Goal: Task Accomplishment & Management: Use online tool/utility

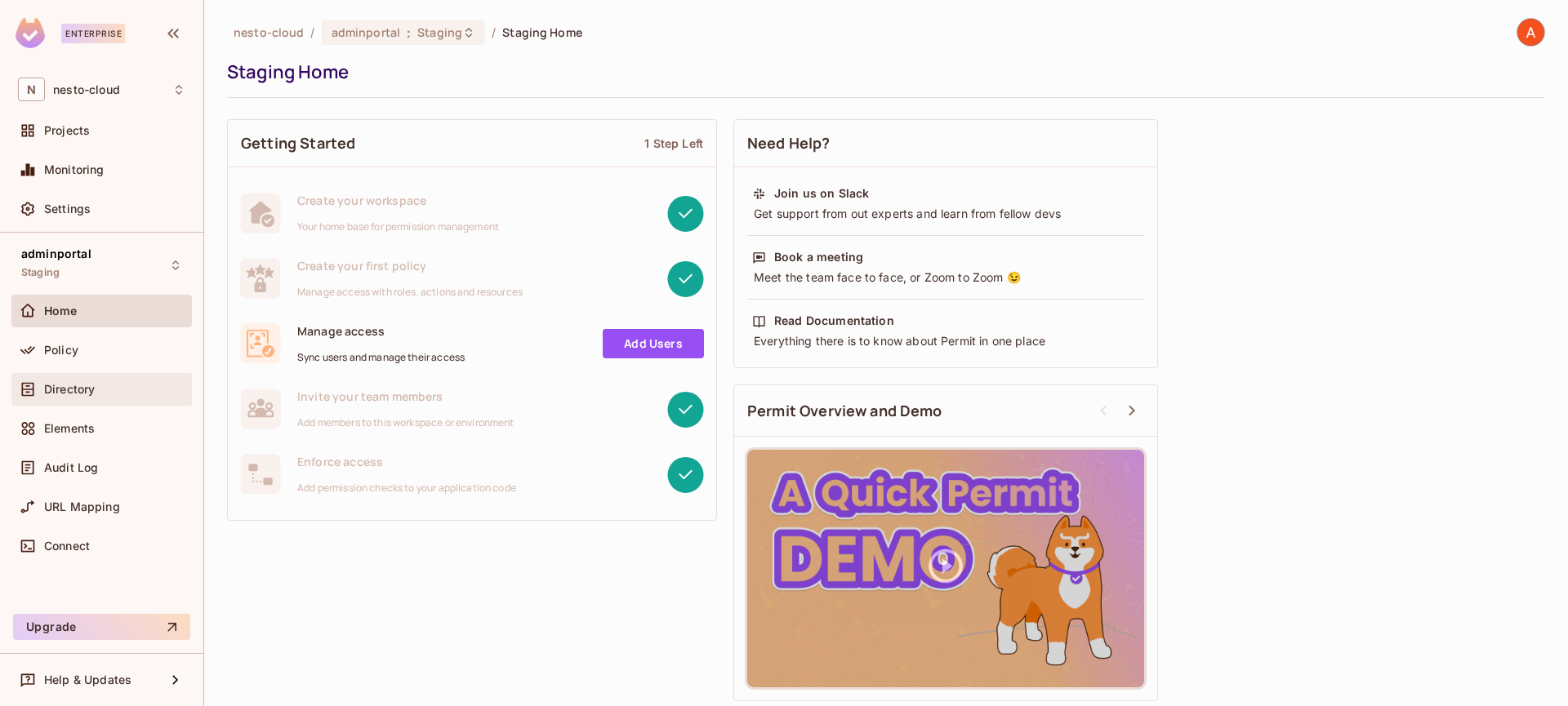
click at [96, 394] on div "Directory" at bounding box center [115, 389] width 141 height 13
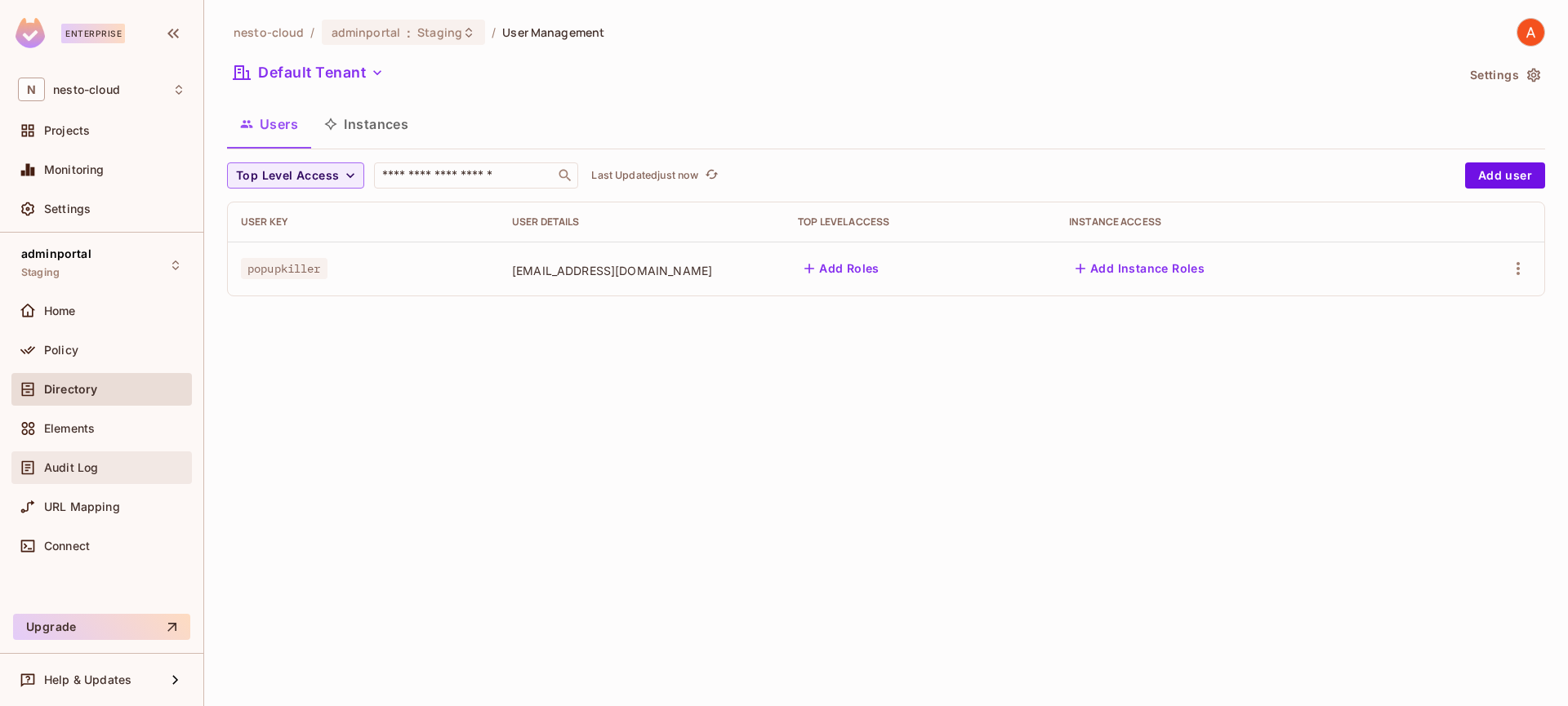
click at [88, 479] on div "Audit Log" at bounding box center [102, 467] width 181 height 33
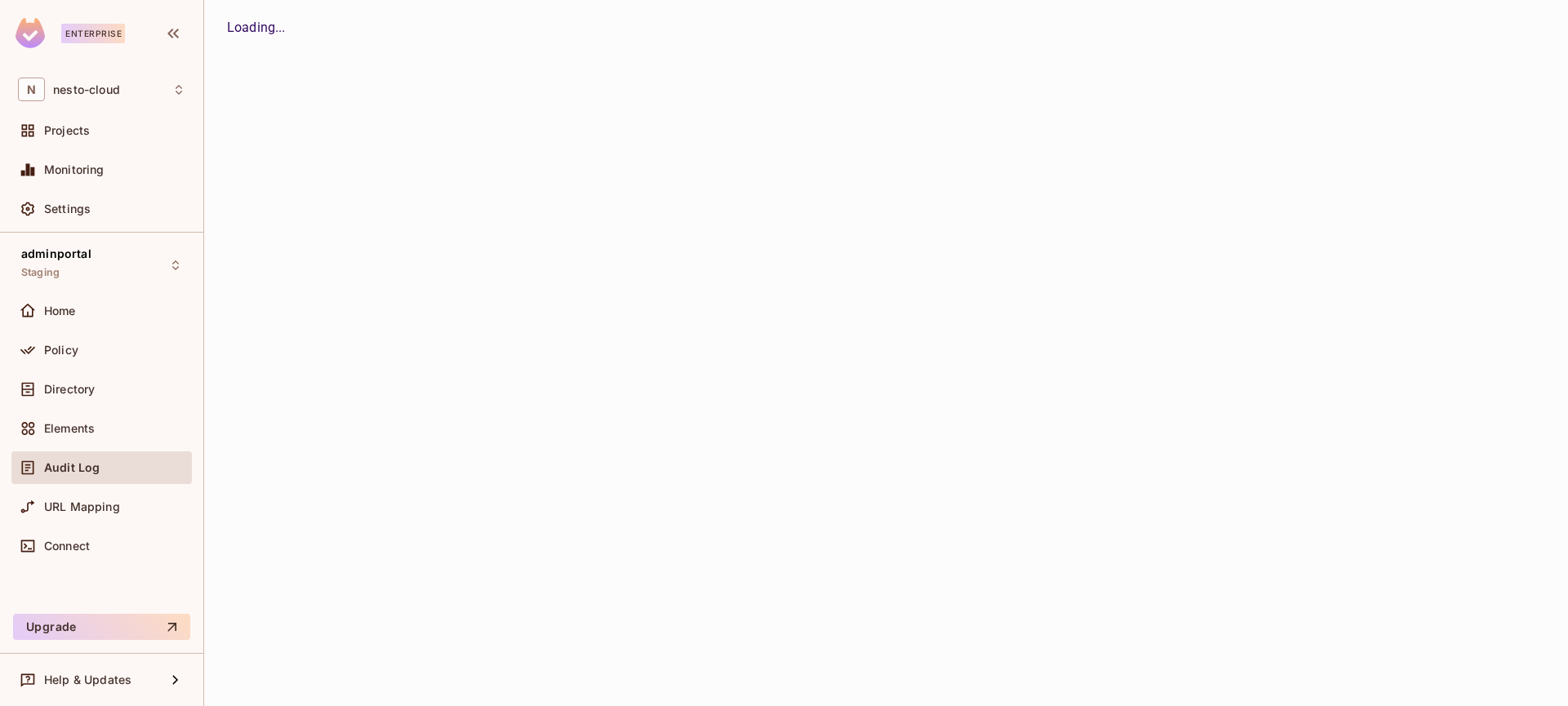
click at [88, 479] on div "Audit Log" at bounding box center [102, 467] width 181 height 33
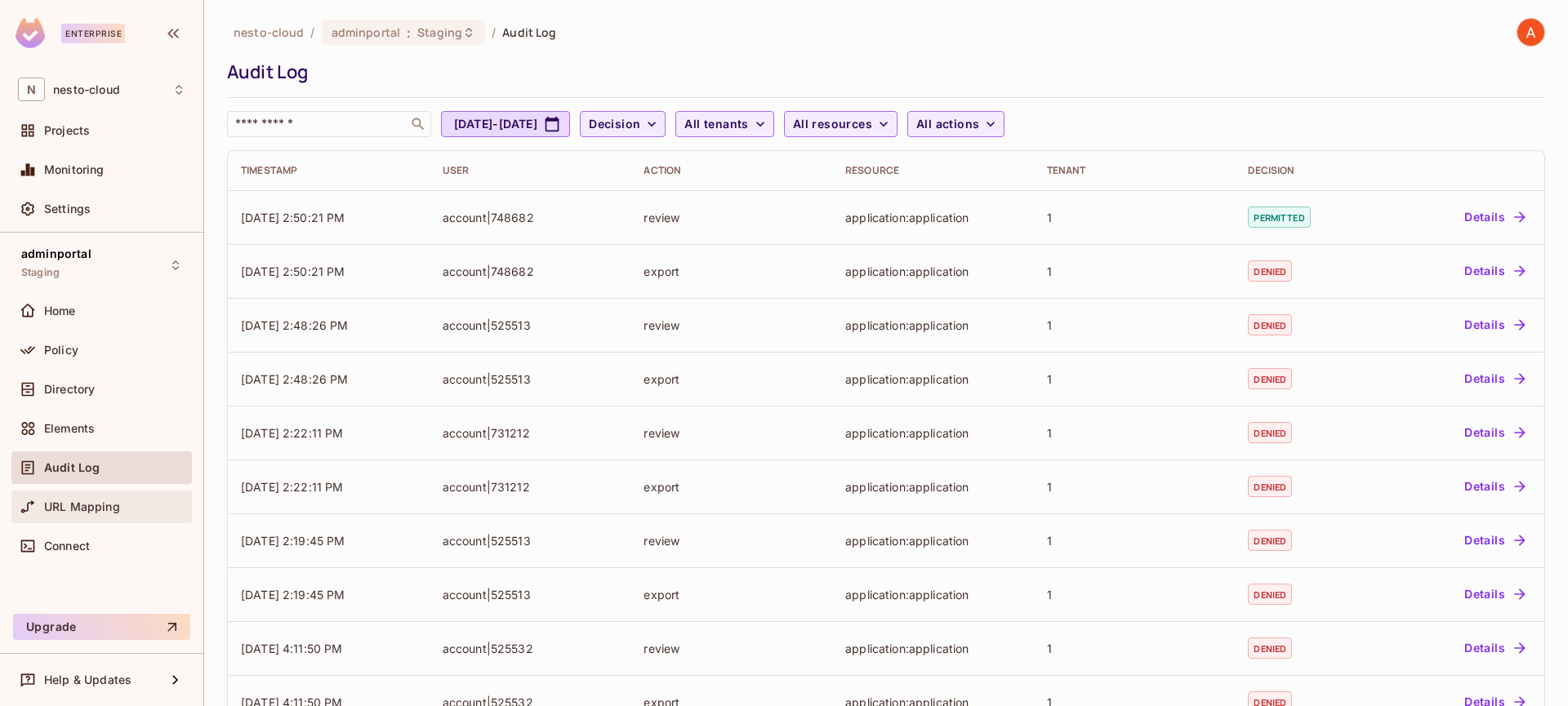
click at [87, 503] on span "URL Mapping" at bounding box center [82, 507] width 76 height 13
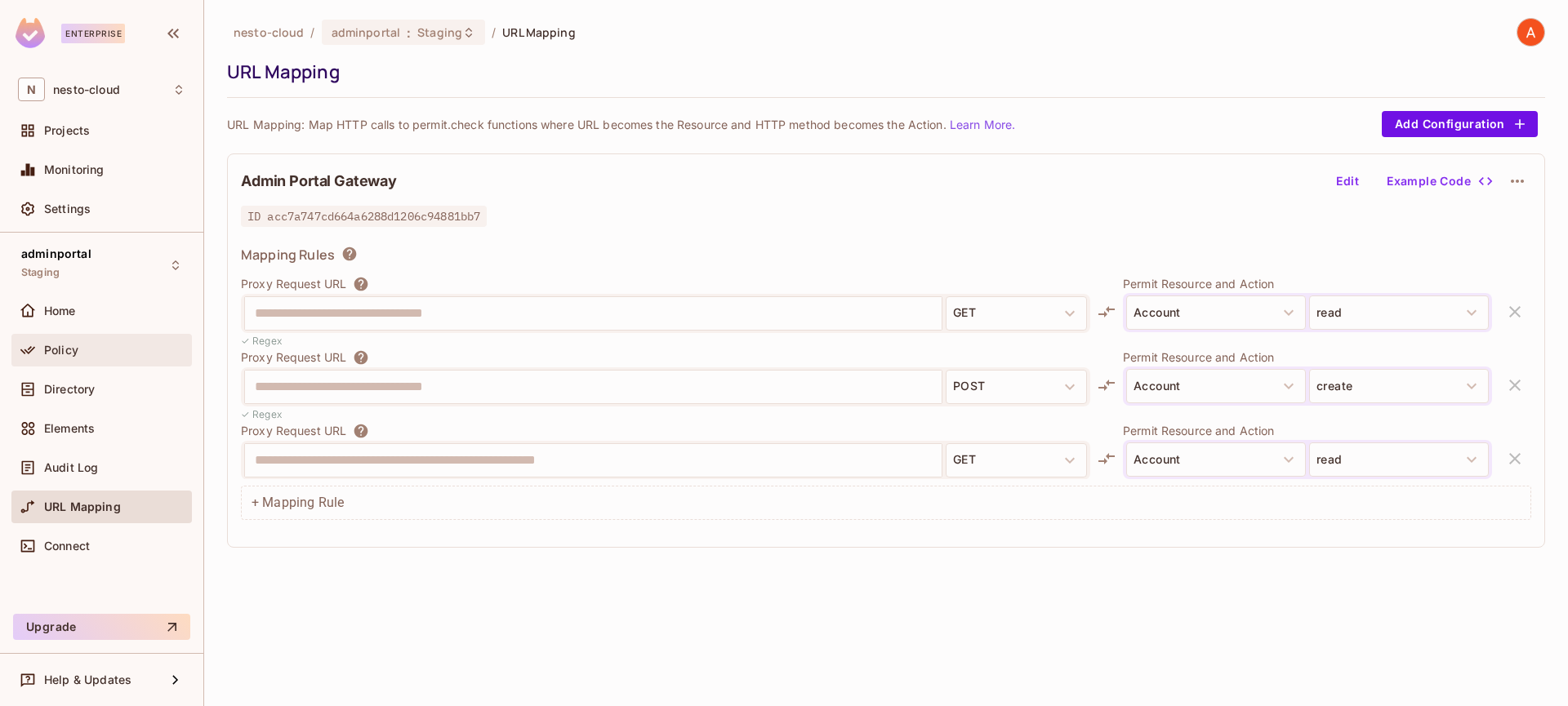
click at [67, 351] on span "Policy" at bounding box center [61, 350] width 34 height 13
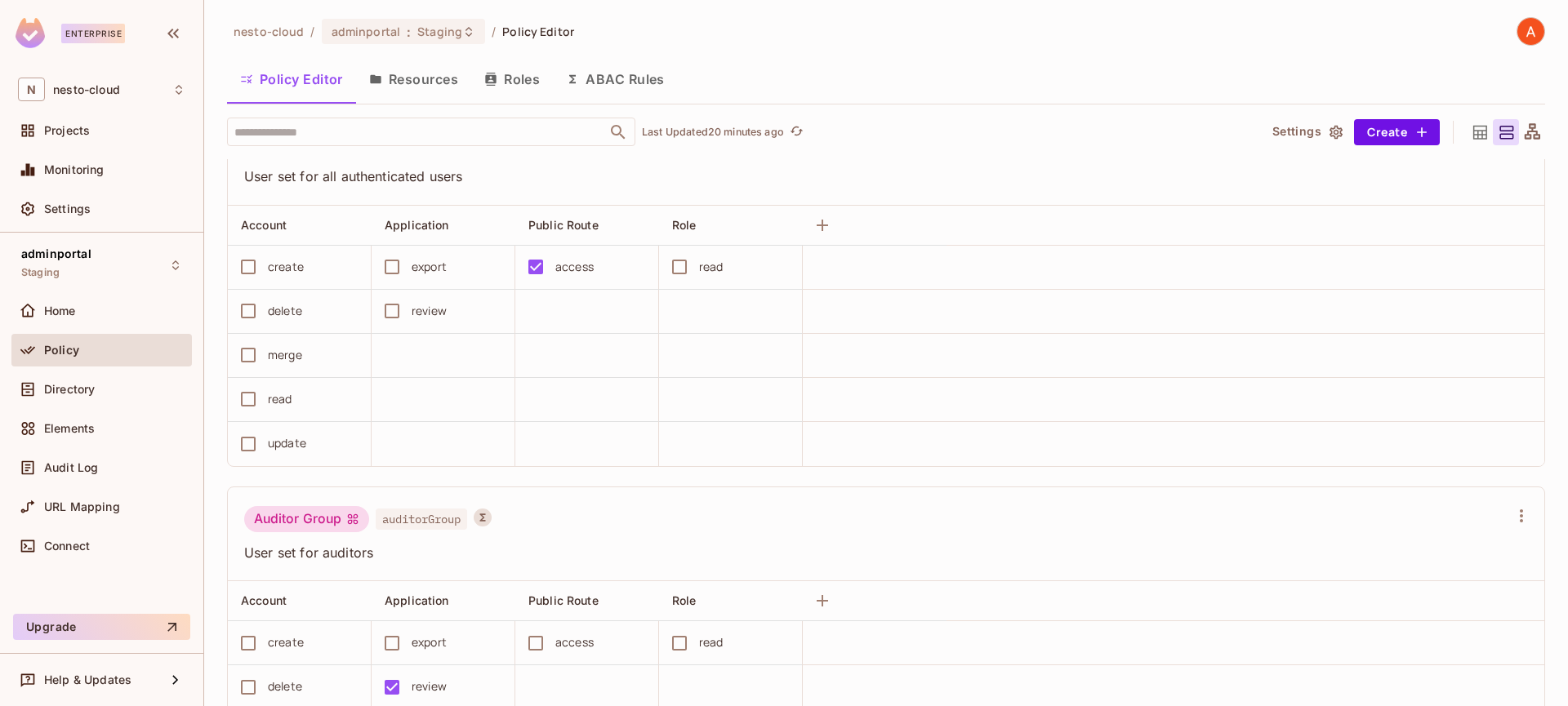
scroll to position [978, 0]
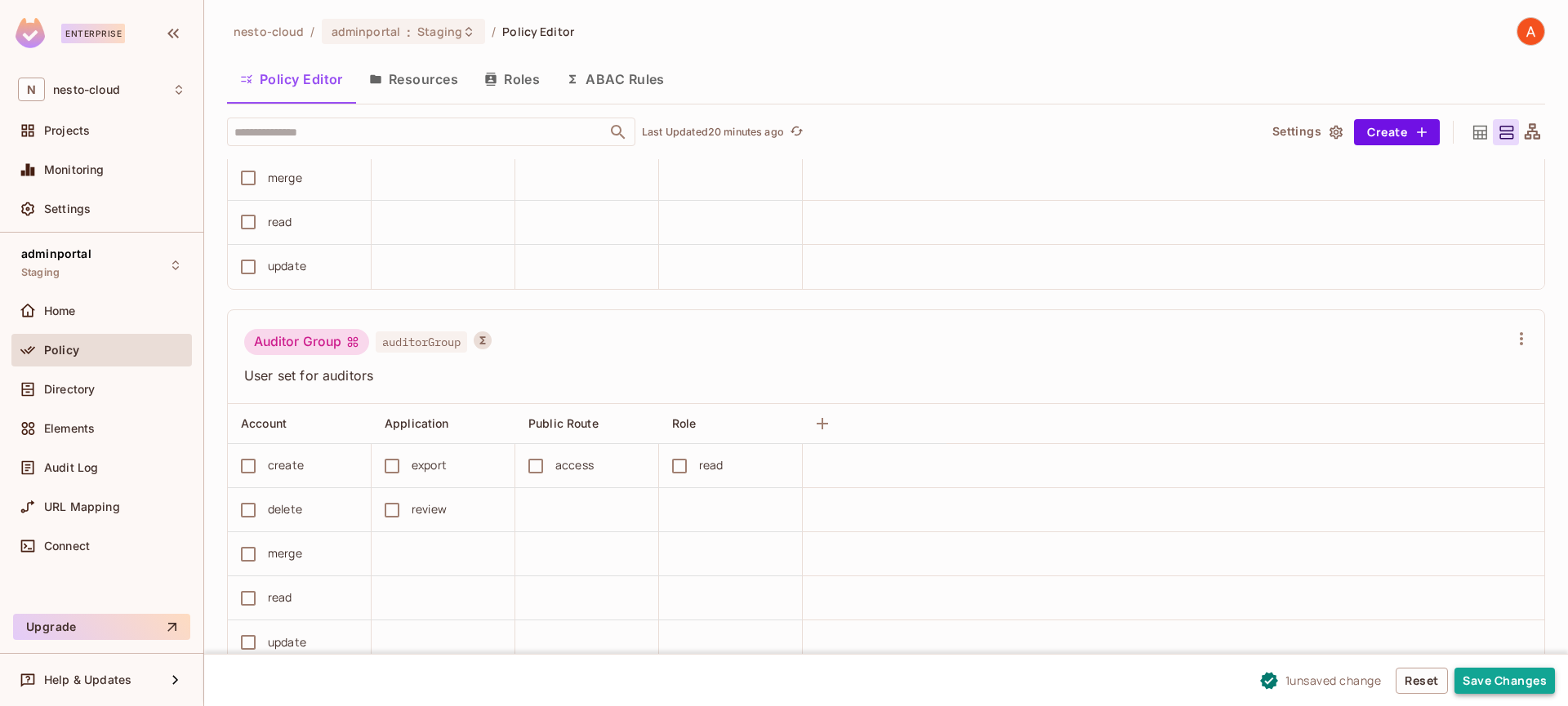
click at [1524, 690] on button "Save Changes" at bounding box center [1504, 681] width 101 height 26
click at [1470, 667] on button "Save Changes" at bounding box center [1504, 681] width 101 height 26
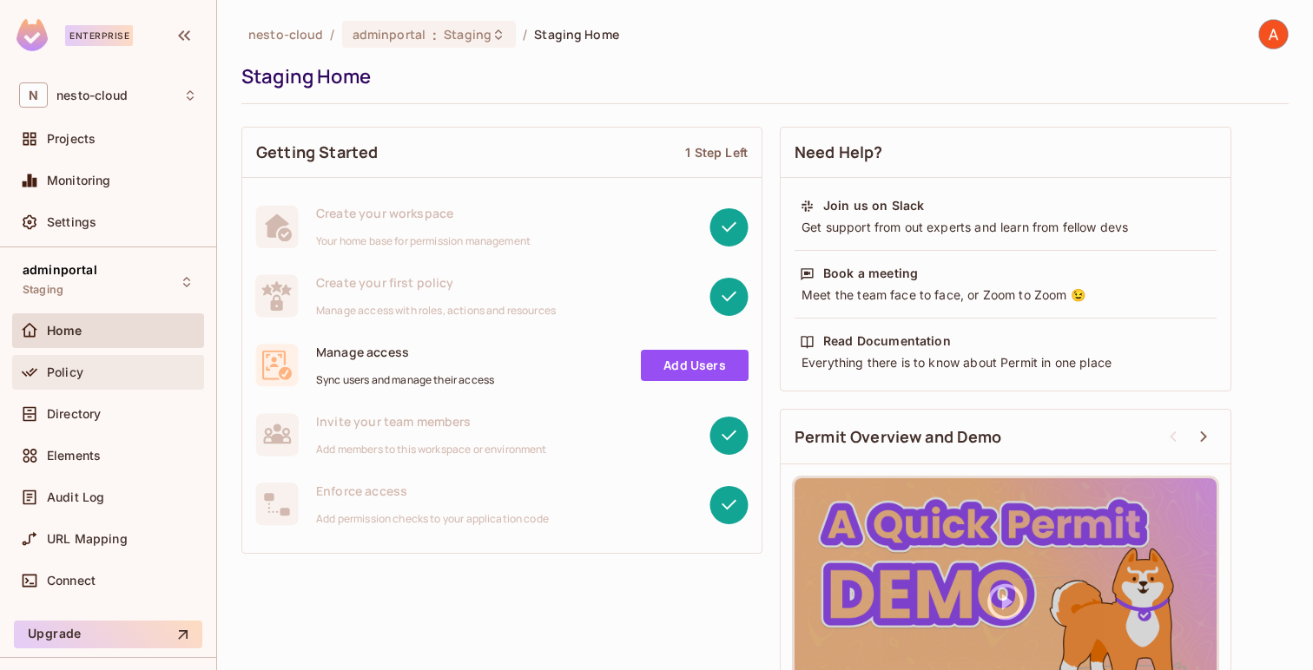
click at [89, 380] on div "Policy" at bounding box center [108, 372] width 178 height 21
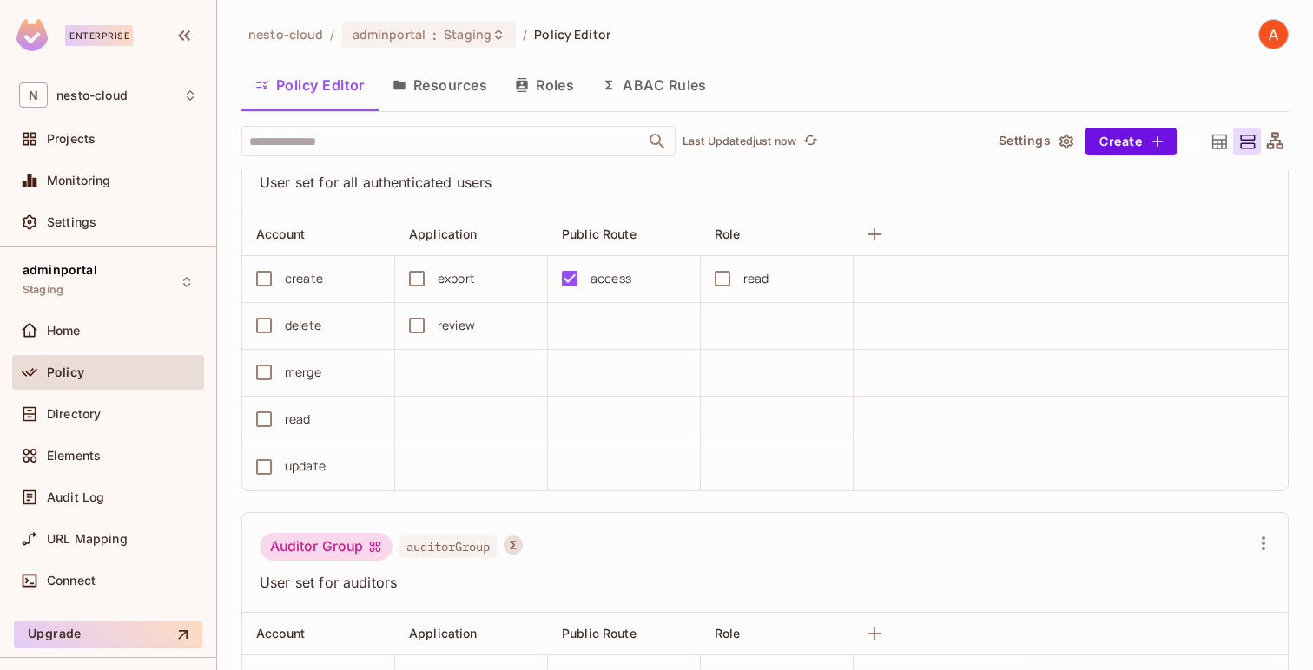
scroll to position [1121, 0]
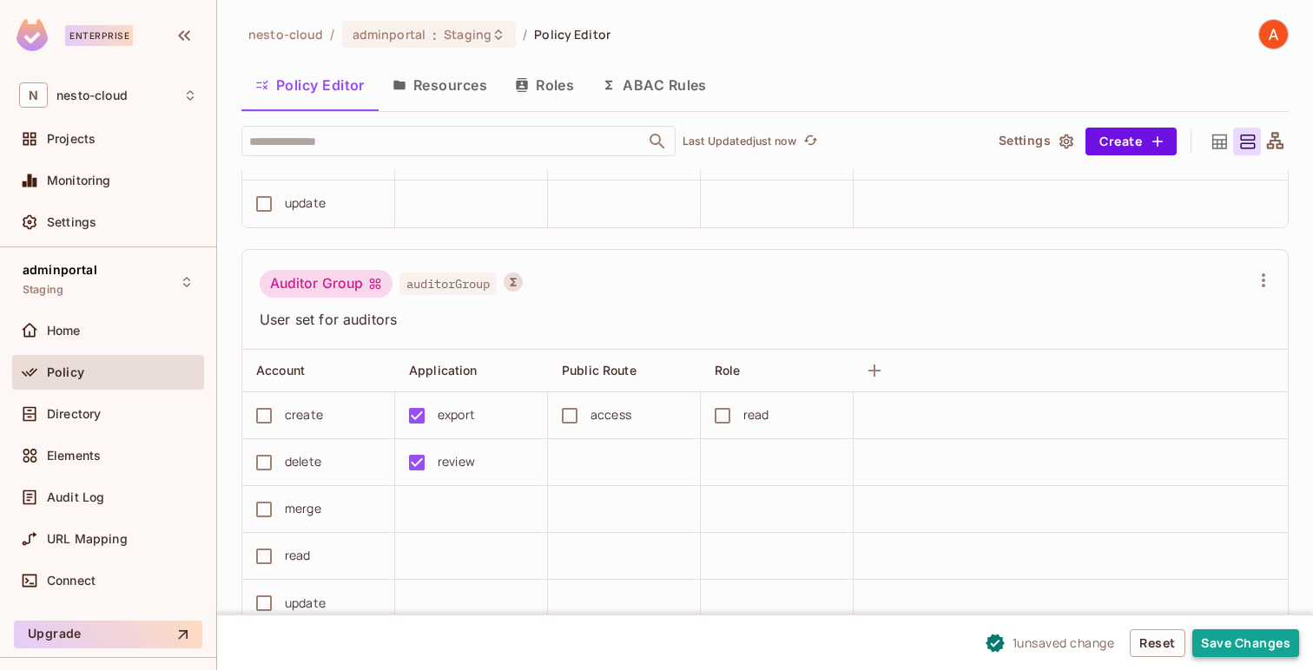
click at [1251, 652] on button "Save Changes" at bounding box center [1245, 643] width 107 height 28
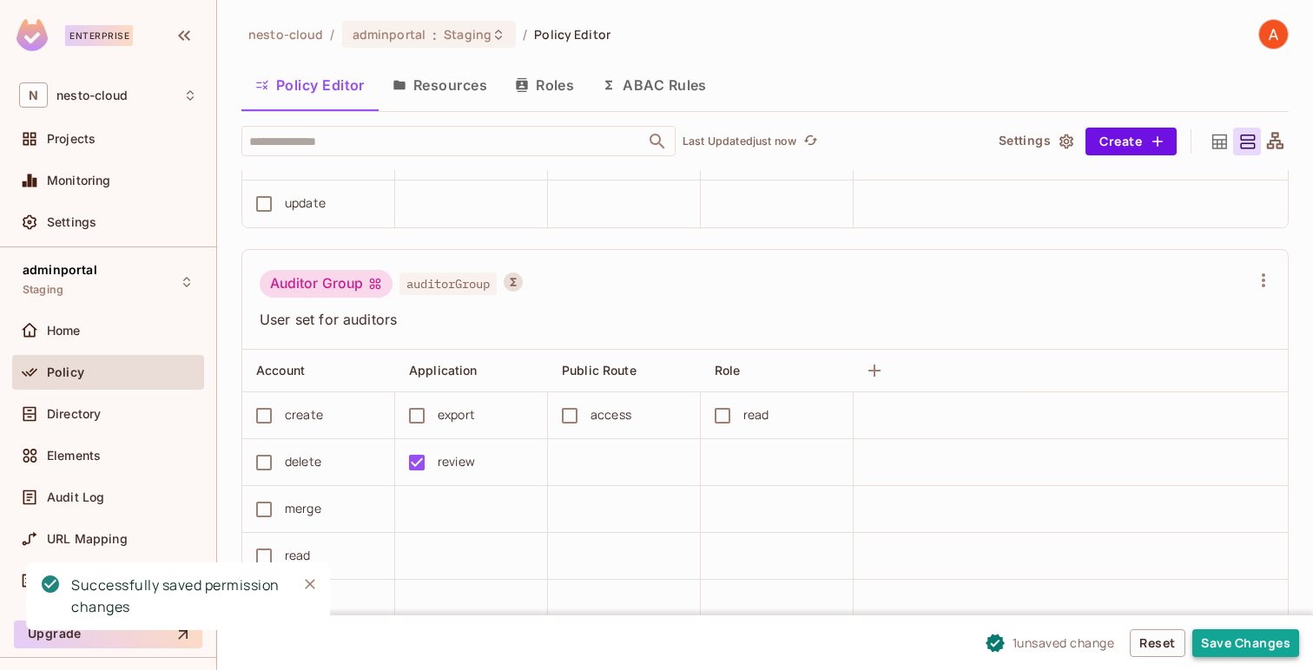
click at [1253, 643] on button "Save Changes" at bounding box center [1245, 643] width 107 height 28
